Goal: Task Accomplishment & Management: Use online tool/utility

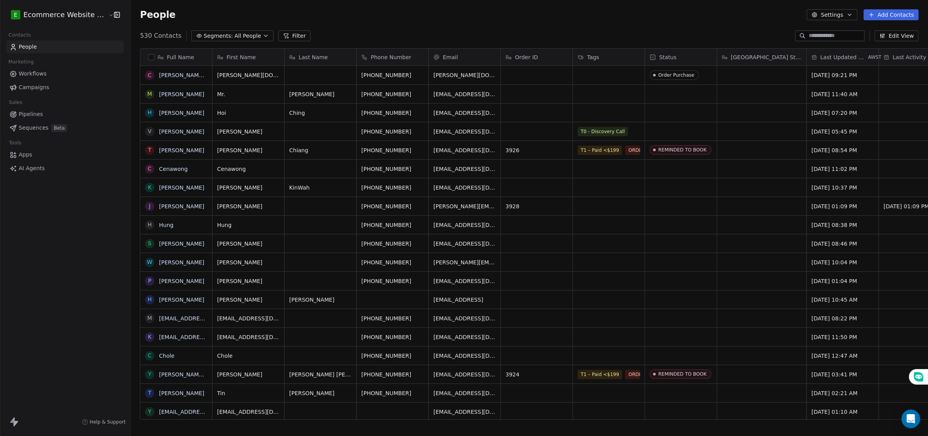
scroll to position [7, 8]
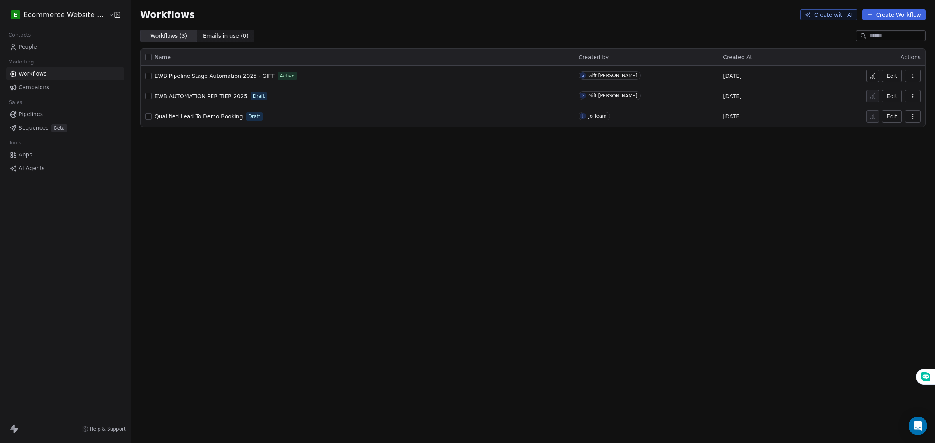
click at [31, 47] on span "People" at bounding box center [28, 47] width 18 height 8
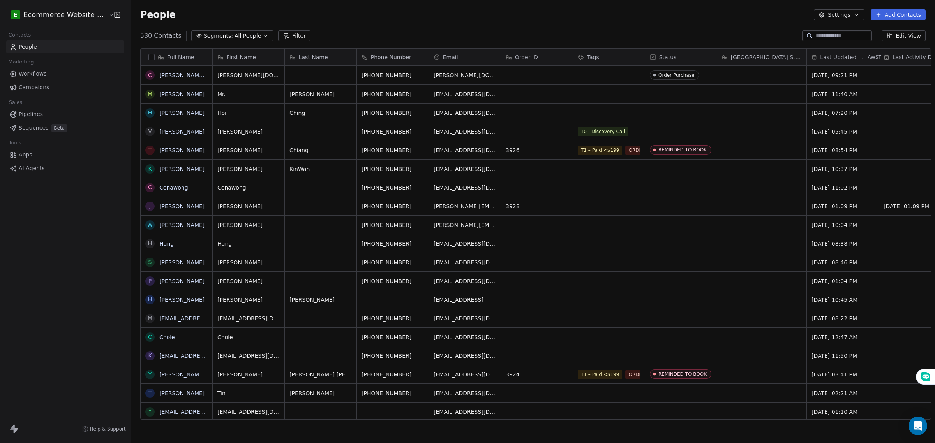
scroll to position [383, 803]
click at [852, 36] on input at bounding box center [843, 36] width 55 height 8
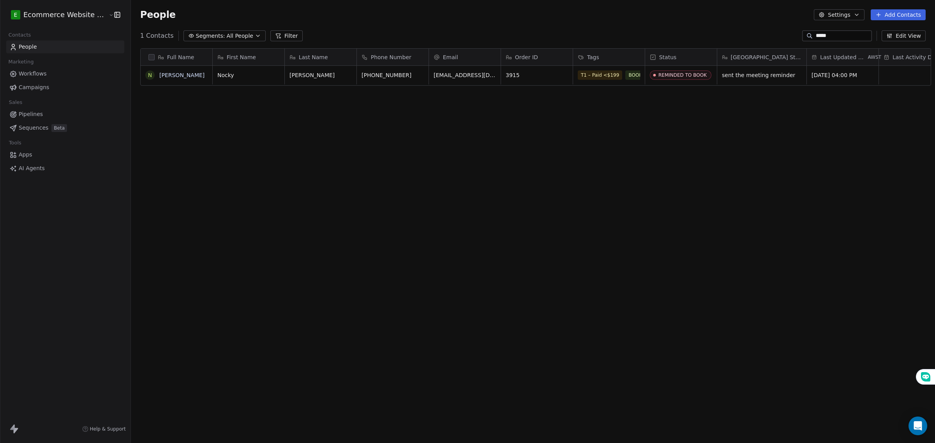
type input "*****"
click at [593, 82] on span "Call Cancelled" at bounding box center [598, 86] width 40 height 9
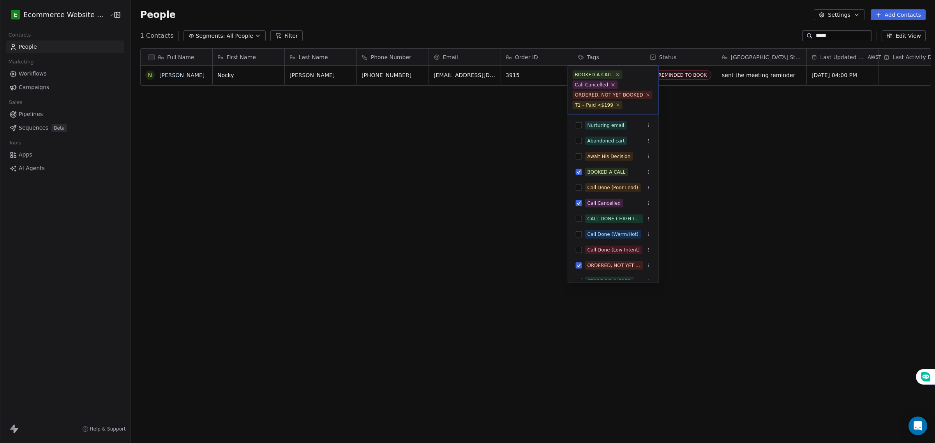
click at [611, 84] on icon at bounding box center [613, 84] width 5 height 5
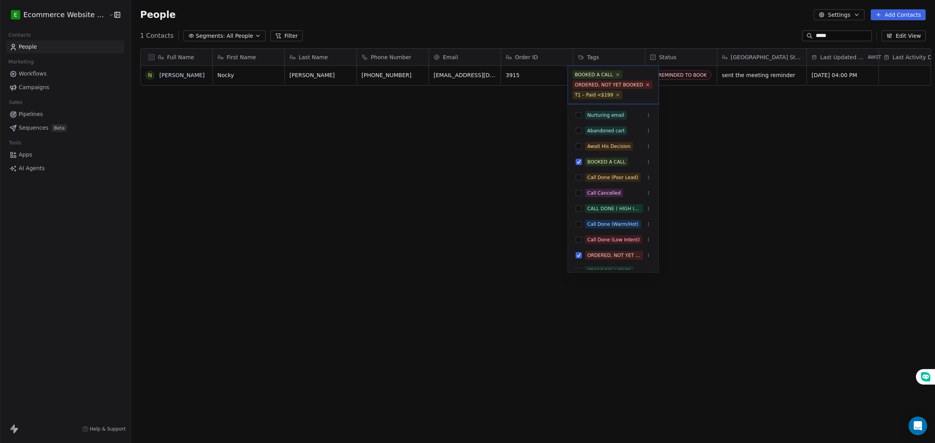
click at [645, 85] on icon at bounding box center [647, 84] width 5 height 5
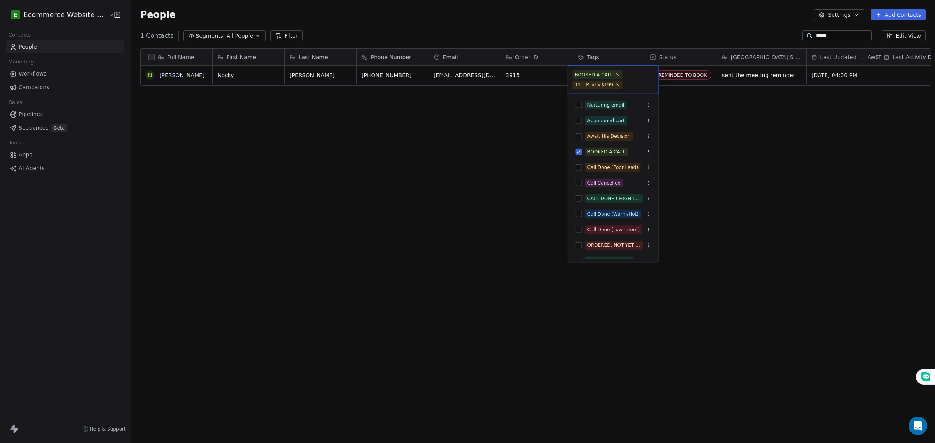
click at [616, 73] on icon at bounding box center [617, 74] width 5 height 5
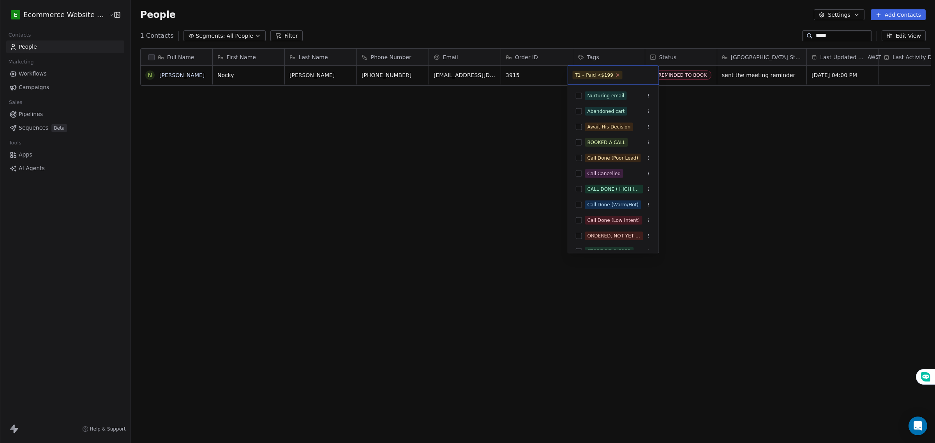
click at [615, 75] on icon at bounding box center [617, 74] width 5 height 5
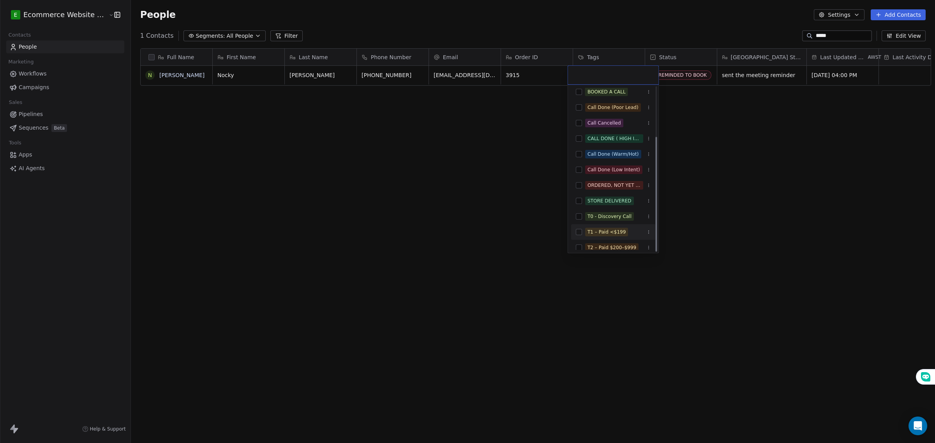
scroll to position [71, 0]
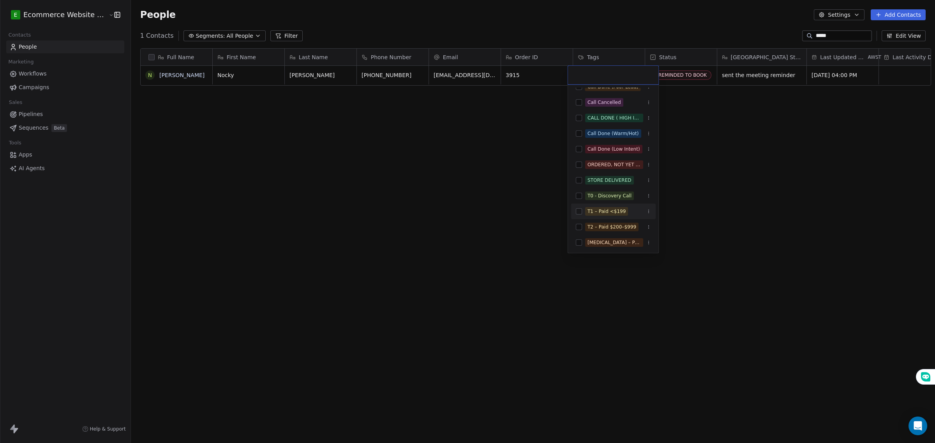
click at [579, 212] on button "Suggestions" at bounding box center [579, 211] width 6 height 6
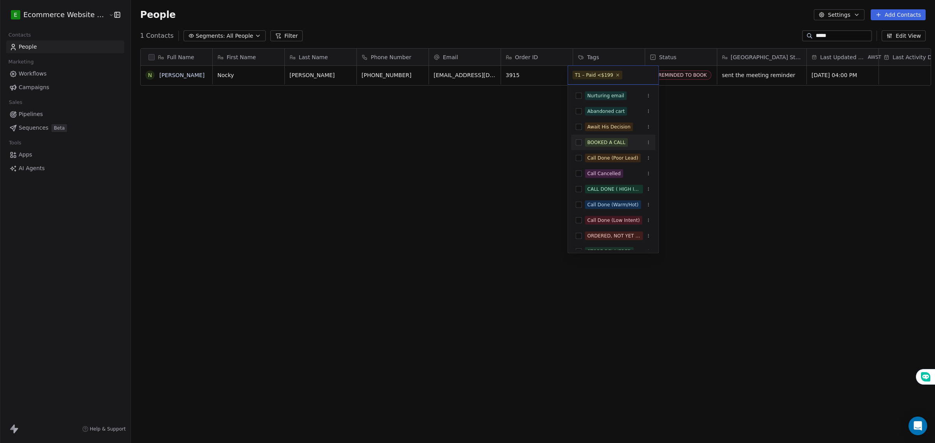
click at [579, 143] on button "Suggestions" at bounding box center [579, 142] width 6 height 6
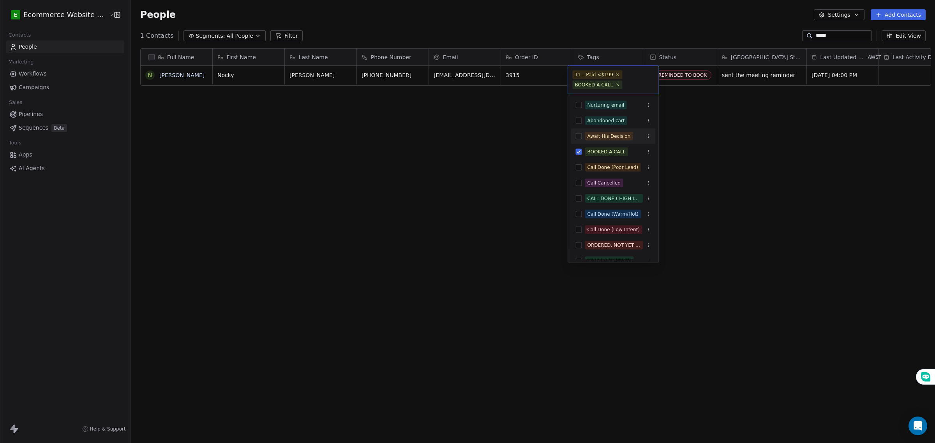
click at [681, 127] on html "E Ecommerce Website Builder Contacts People Marketing Workflows Campaigns Sales…" at bounding box center [467, 221] width 935 height 443
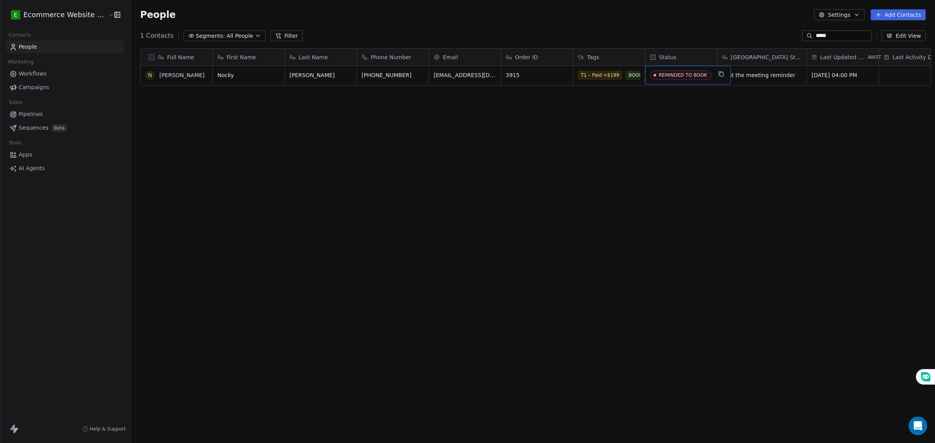
click at [678, 78] on span "REMINDED TO BOOK" at bounding box center [681, 75] width 62 height 9
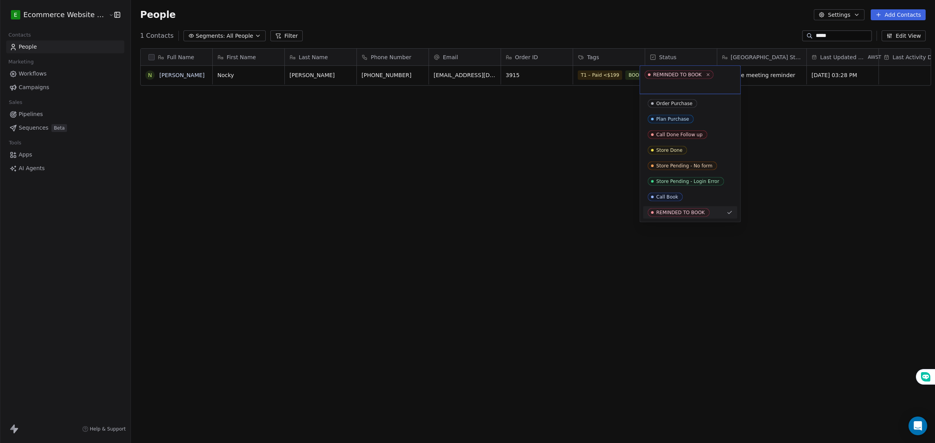
drag, startPoint x: 700, startPoint y: 73, endPoint x: 661, endPoint y: 87, distance: 40.9
click at [658, 90] on div "REMINDED TO BOOK" at bounding box center [690, 80] width 101 height 28
click at [707, 74] on icon at bounding box center [708, 74] width 3 height 3
click at [767, 143] on html "E Ecommerce Website Builder Contacts People Marketing Workflows Campaigns Sales…" at bounding box center [467, 221] width 935 height 443
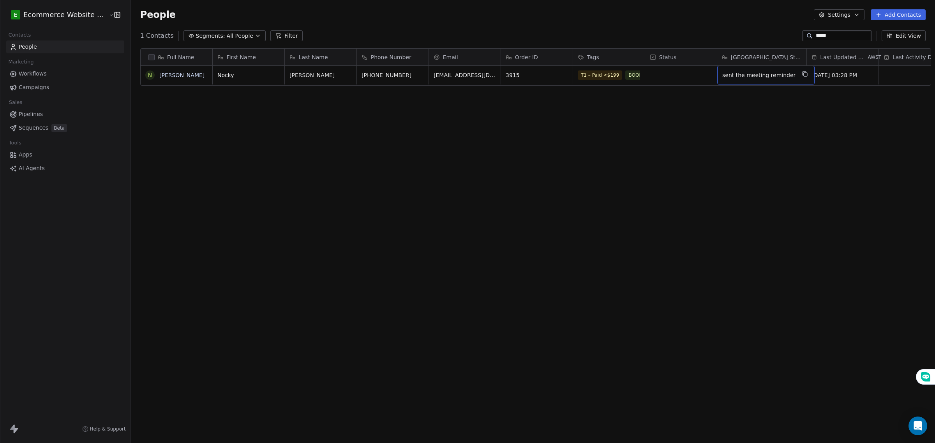
drag, startPoint x: 784, startPoint y: 75, endPoint x: 720, endPoint y: 75, distance: 64.3
click at [720, 75] on div "sent the meeting reminder" at bounding box center [765, 75] width 97 height 19
click at [722, 75] on span "sent the meeting reminder" at bounding box center [758, 75] width 73 height 8
click at [720, 75] on textarea "**********" at bounding box center [758, 78] width 90 height 24
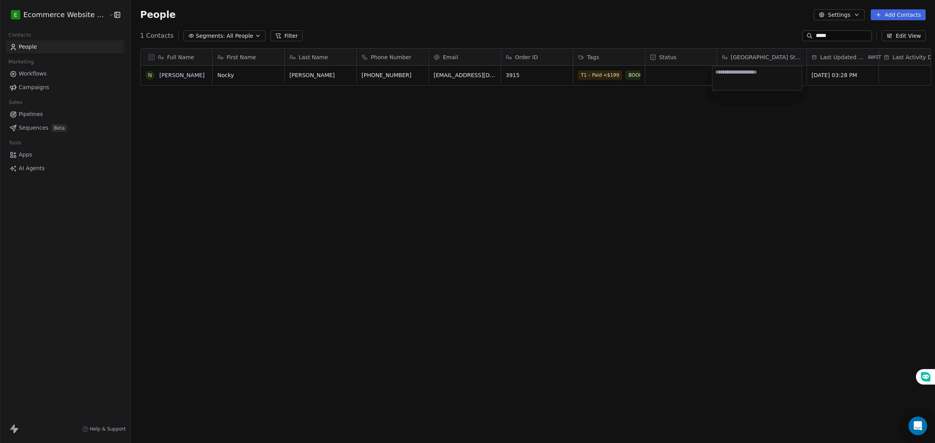
click at [706, 143] on html "E Ecommerce Website Builder Contacts People Marketing Workflows Campaigns Sales…" at bounding box center [467, 221] width 935 height 443
click at [201, 124] on div "Full Name N Nocky Yeung First Name Last Name Phone Number Email Order ID Tags S…" at bounding box center [533, 237] width 804 height 390
click at [38, 112] on span "Pipelines" at bounding box center [31, 114] width 24 height 8
